Goal: Transaction & Acquisition: Purchase product/service

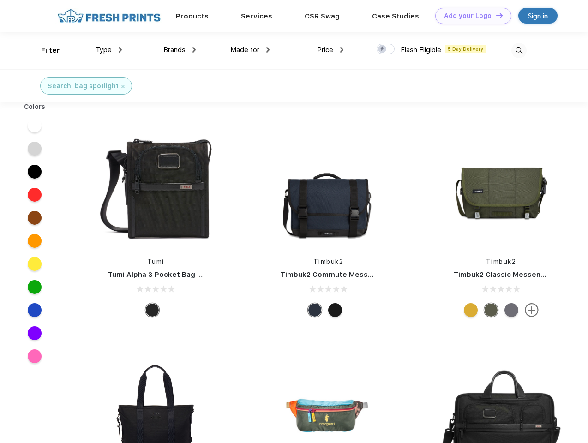
click at [470, 16] on link "Add your Logo Design Tool" at bounding box center [473, 16] width 76 height 16
click at [0, 0] on div "Design Tool" at bounding box center [0, 0] width 0 height 0
click at [495, 15] on link "Add your Logo Design Tool" at bounding box center [473, 16] width 76 height 16
click at [44, 50] on div "Filter" at bounding box center [50, 50] width 19 height 11
click at [109, 50] on span "Type" at bounding box center [104, 50] width 16 height 8
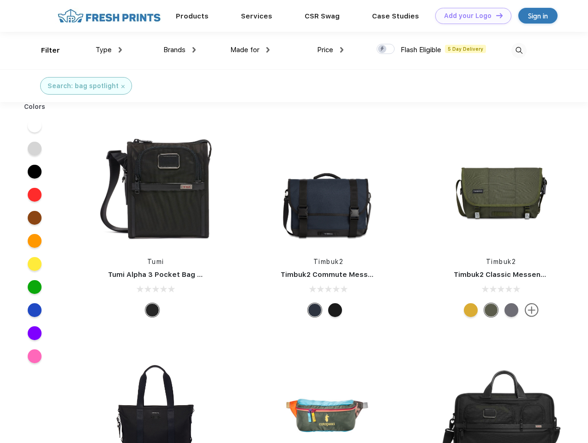
click at [179, 50] on span "Brands" at bounding box center [174, 50] width 22 height 8
click at [250, 50] on span "Made for" at bounding box center [244, 50] width 29 height 8
click at [330, 50] on span "Price" at bounding box center [325, 50] width 16 height 8
click at [386, 49] on div at bounding box center [386, 49] width 18 height 10
click at [383, 49] on input "checkbox" at bounding box center [380, 46] width 6 height 6
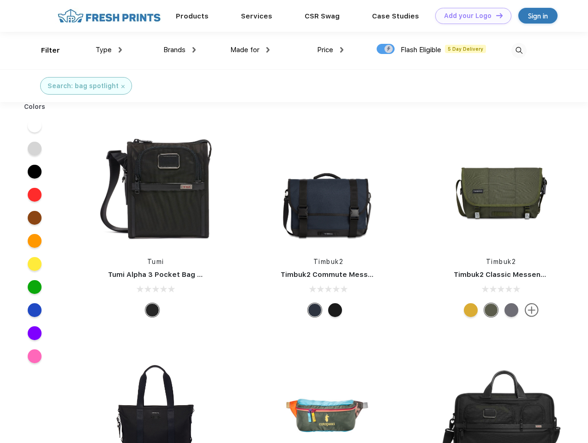
click at [519, 50] on img at bounding box center [518, 50] width 15 height 15
